Goal: Navigation & Orientation: Find specific page/section

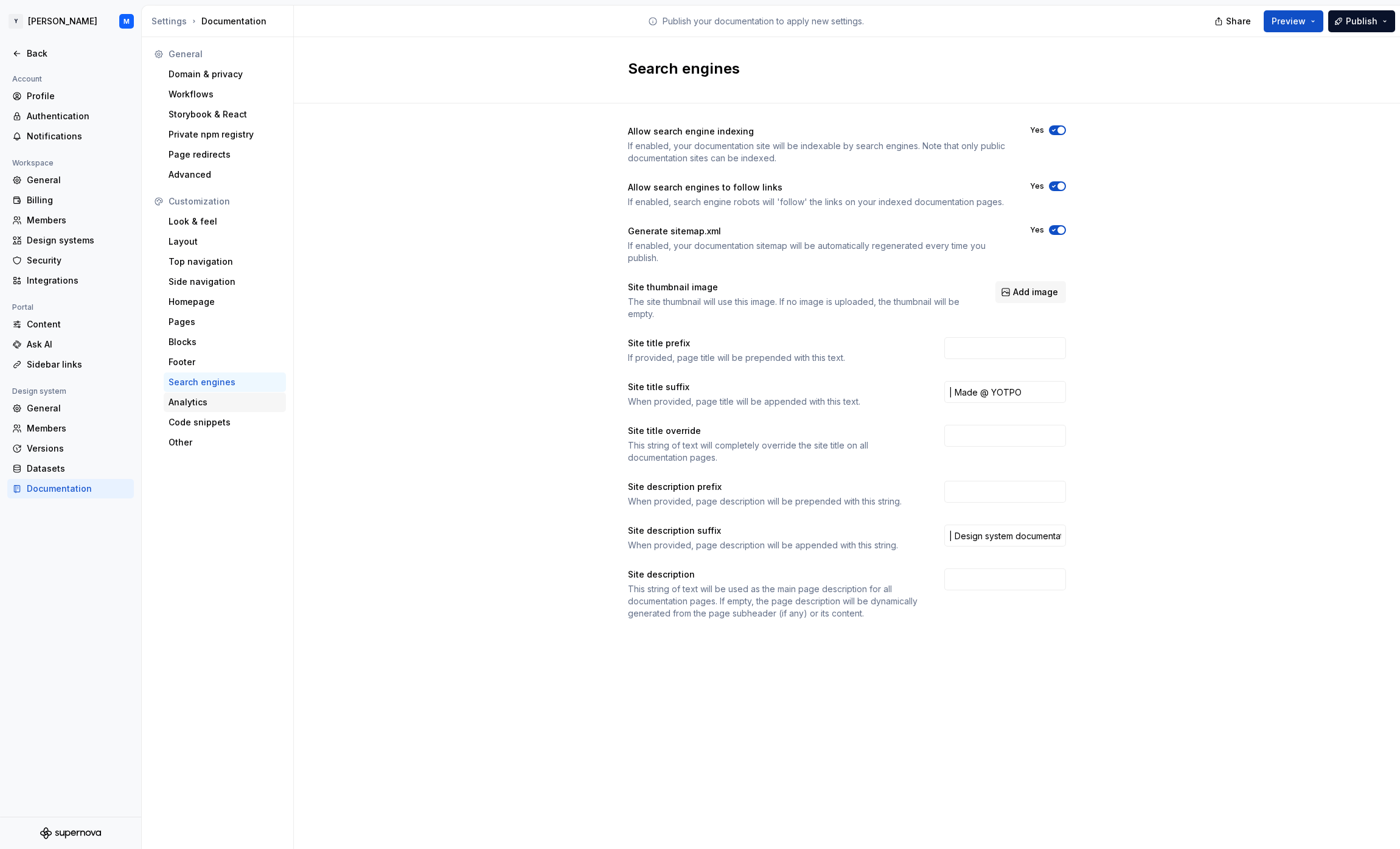
click at [197, 395] on div "Analytics" at bounding box center [225, 402] width 123 height 19
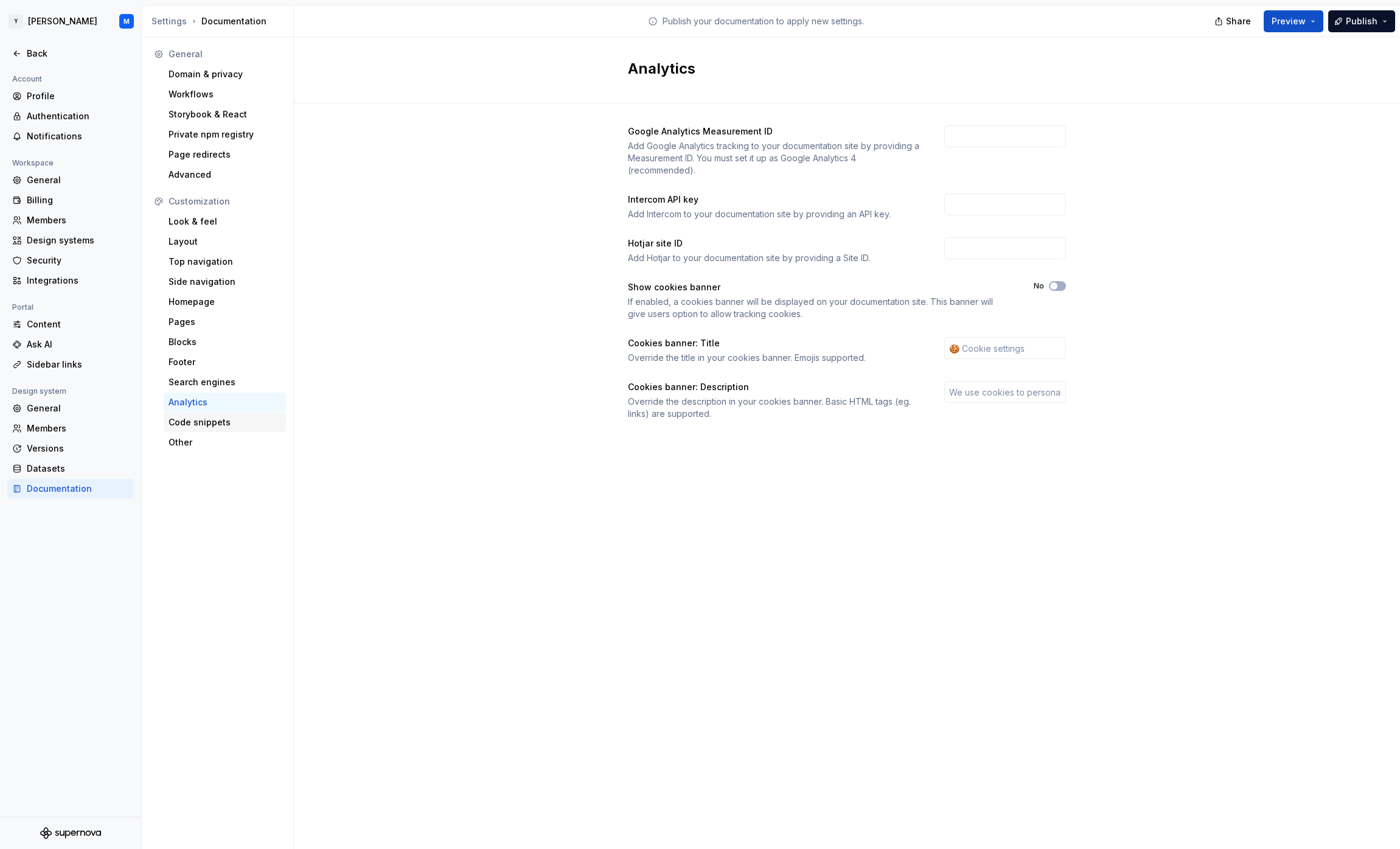
click at [211, 423] on div "Code snippets" at bounding box center [225, 423] width 113 height 12
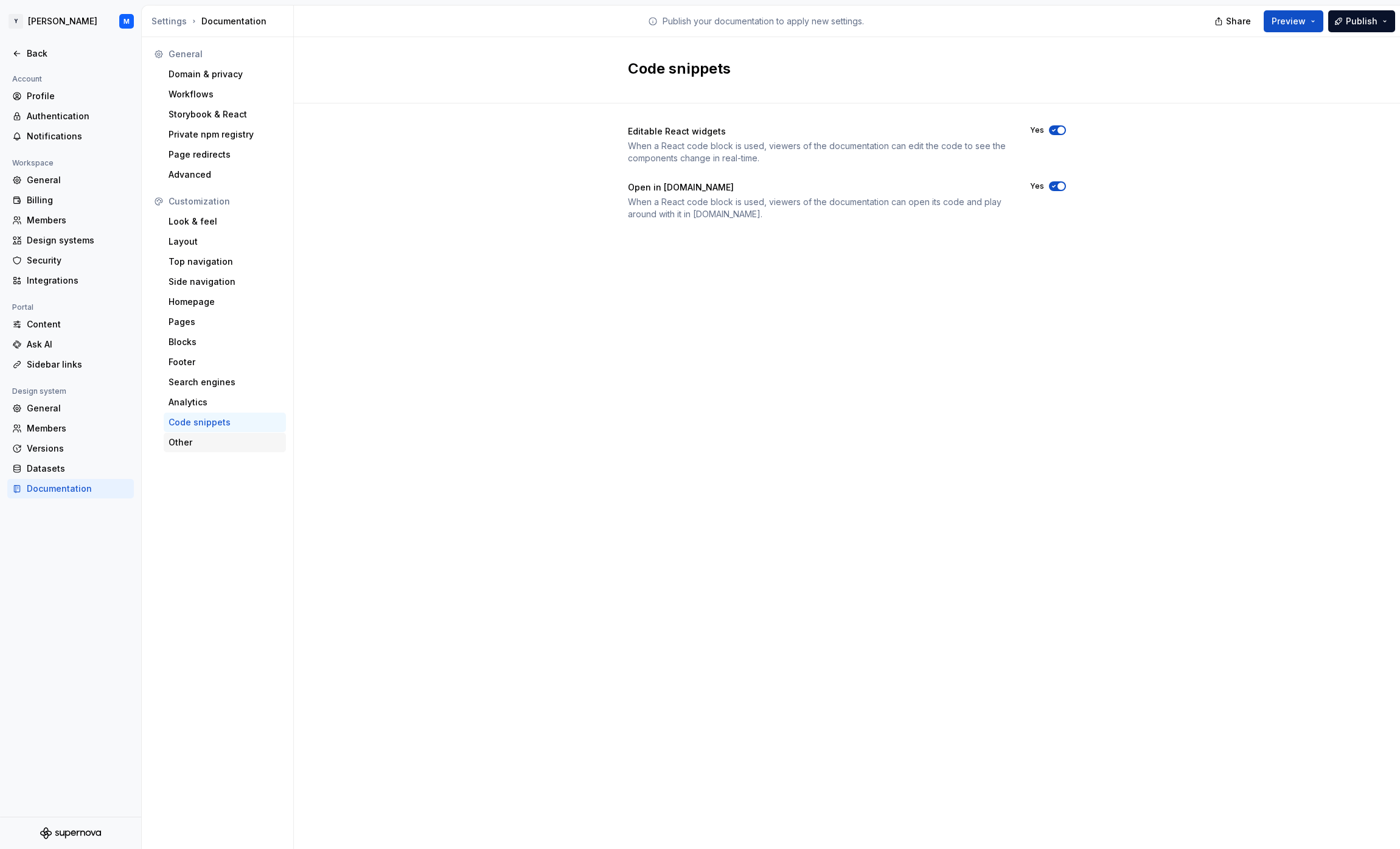
click at [215, 446] on div "Other" at bounding box center [225, 443] width 113 height 12
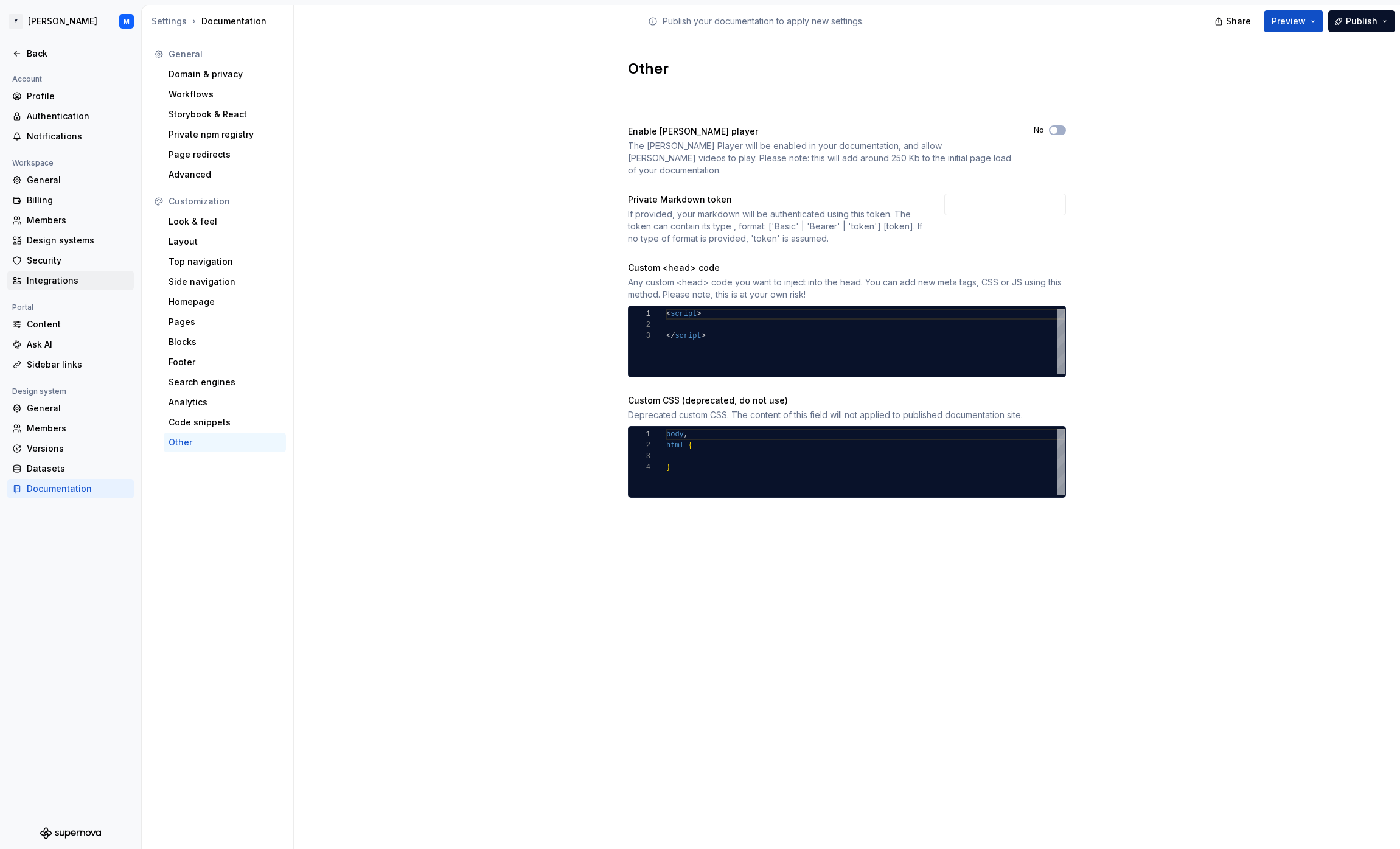
click at [75, 281] on div "Integrations" at bounding box center [77, 281] width 102 height 12
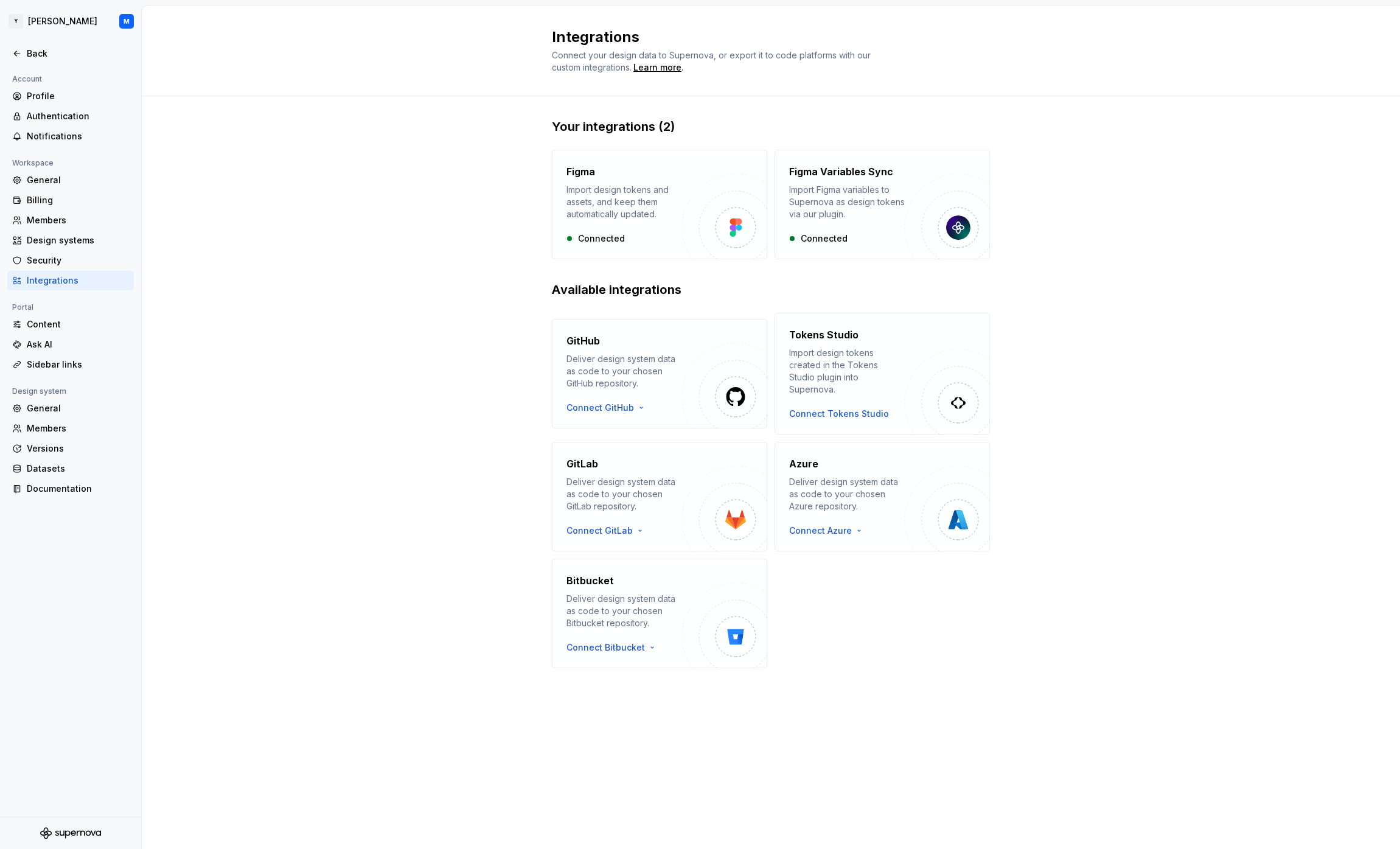
click at [332, 421] on div "Your integrations (2) Figma Import design tokens and assets, and keep them auto…" at bounding box center [771, 405] width 1258 height 618
